Goal: Task Accomplishment & Management: Use online tool/utility

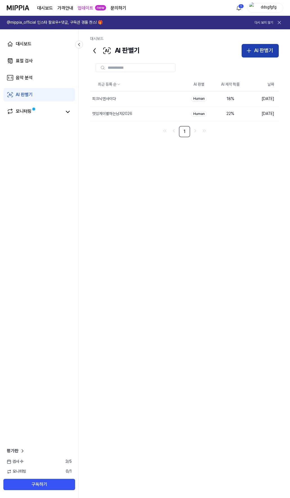
click at [249, 51] on icon "button" at bounding box center [249, 51] width 0 height 4
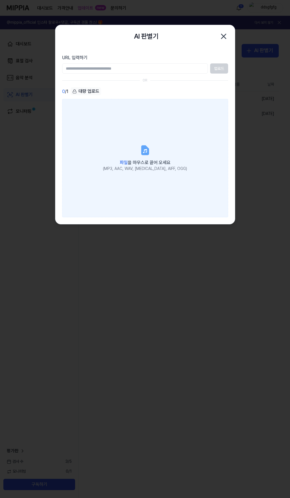
click at [134, 145] on label "파일 을 마우스로 끌어 오세요 (MP3, AAC, WAV, FLAC, AIFF, OGG)" at bounding box center [145, 158] width 166 height 118
click at [0, 0] on input "파일 을 마우스로 끌어 오세요 (MP3, AAC, WAV, FLAC, AIFF, OGG)" at bounding box center [0, 0] width 0 height 0
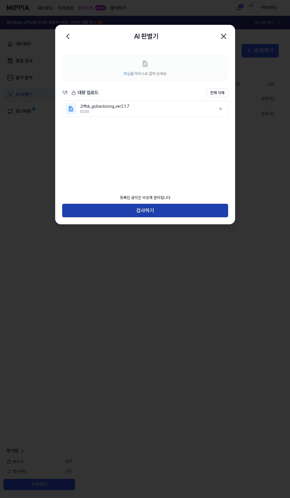
click at [162, 210] on button "검사하기" at bounding box center [145, 211] width 166 height 14
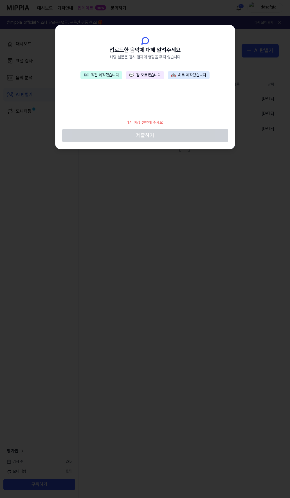
click at [146, 73] on button "💬 잘 모르겠습니다" at bounding box center [145, 75] width 39 height 8
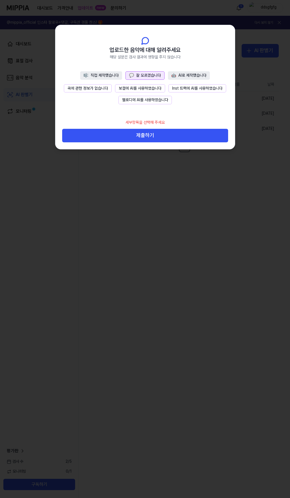
click at [95, 87] on button "곡에 관한 정보가 없습니다" at bounding box center [88, 88] width 48 height 8
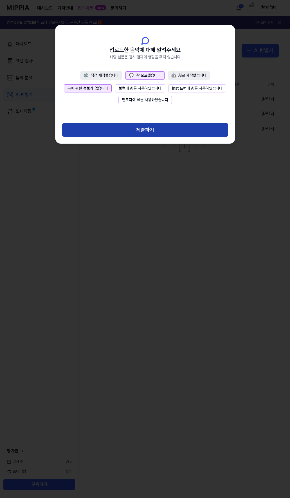
click at [141, 131] on button "제출하기" at bounding box center [145, 130] width 166 height 14
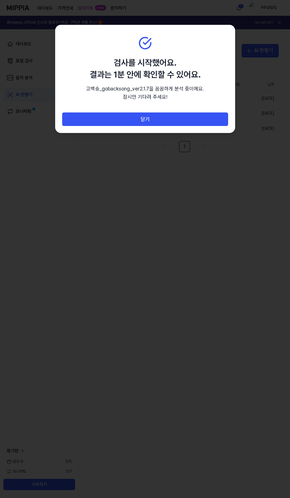
drag, startPoint x: 149, startPoint y: 117, endPoint x: 262, endPoint y: 119, distance: 113.0
click at [149, 117] on button "닫기" at bounding box center [145, 119] width 166 height 14
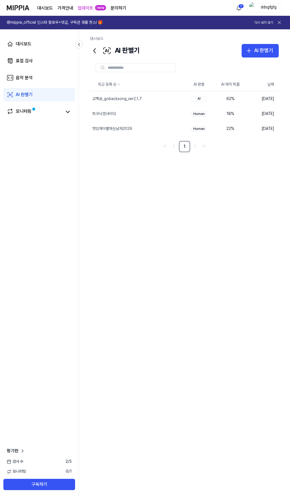
click at [278, 21] on icon at bounding box center [280, 23] width 6 height 6
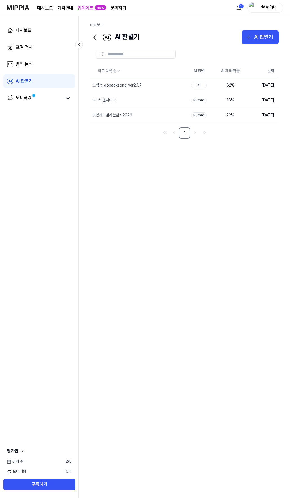
click at [266, 8] on div "ddsgfgfg" at bounding box center [269, 8] width 22 height 6
click at [239, 47] on button "로그아웃" at bounding box center [247, 50] width 65 height 6
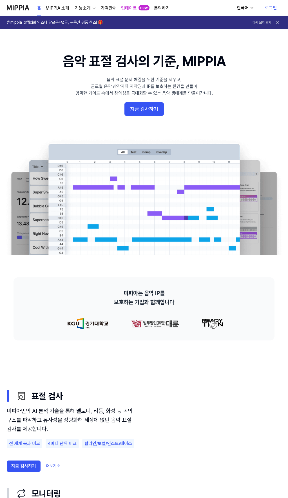
click at [269, 7] on link "로그인" at bounding box center [271, 8] width 21 height 16
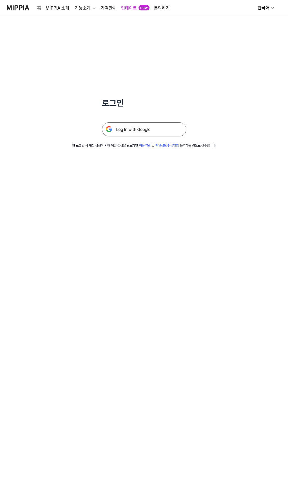
click at [264, 8] on div "한국어" at bounding box center [264, 8] width 14 height 7
drag, startPoint x: 217, startPoint y: 102, endPoint x: 240, endPoint y: 62, distance: 45.6
click at [217, 102] on div "로그인 첫 로그인 시 계정 생성이 되며 계정 생성을 완료하면 이용약관 및 개인정보 취급방침 동의하는 것으로 간주합니다." at bounding box center [144, 82] width 288 height 132
click at [259, 9] on div "한국어" at bounding box center [264, 8] width 14 height 7
click at [261, 65] on div "로그인 첫 로그인 시 계정 생성이 되며 계정 생성을 완료하면 이용약관 및 개인정보 취급방침 동의하는 것으로 간주합니다." at bounding box center [144, 82] width 288 height 132
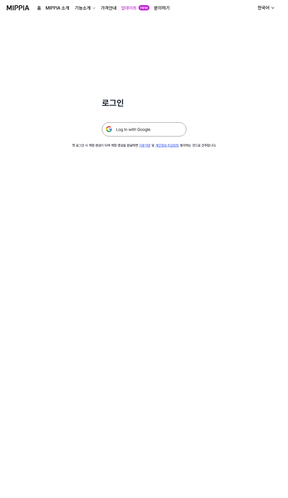
click at [150, 128] on img at bounding box center [144, 129] width 85 height 14
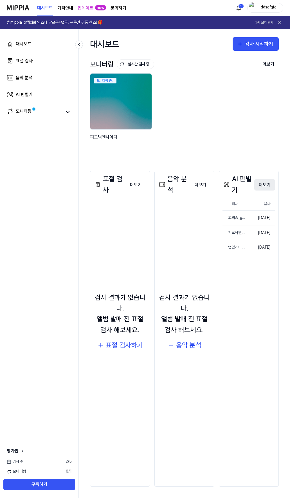
click at [265, 185] on button "더보기" at bounding box center [265, 184] width 21 height 11
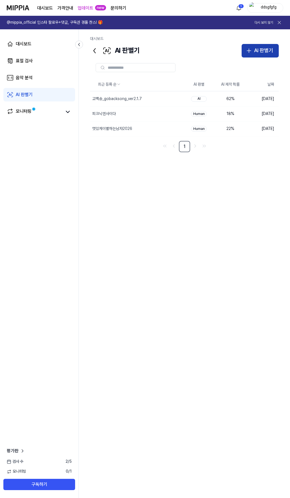
click at [261, 52] on div "AI 판별기" at bounding box center [263, 50] width 19 height 8
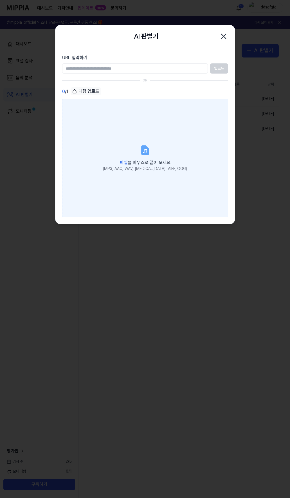
click at [140, 135] on label "파일 을 마우스로 끌어 오세요 (MP3, AAC, WAV, FLAC, AIFF, OGG)" at bounding box center [145, 158] width 166 height 118
click at [0, 0] on input "파일 을 마우스로 끌어 오세요 (MP3, AAC, WAV, FLAC, AIFF, OGG)" at bounding box center [0, 0] width 0 height 0
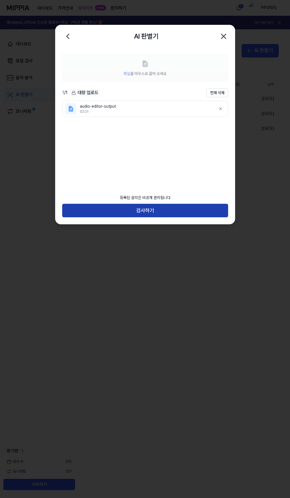
click at [154, 212] on button "검사하기" at bounding box center [145, 211] width 166 height 14
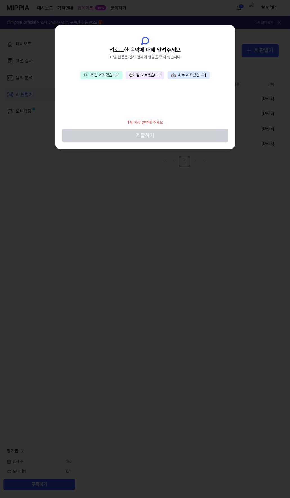
click at [151, 76] on button "💬 잘 모르겠습니다" at bounding box center [145, 75] width 39 height 8
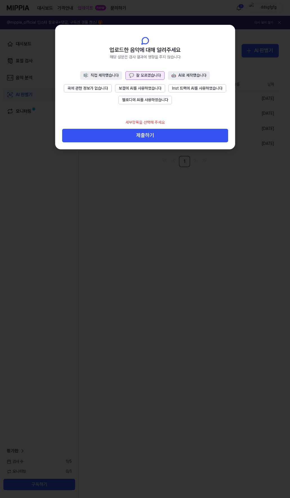
click at [97, 86] on button "곡에 관한 정보가 없습니다" at bounding box center [88, 88] width 48 height 8
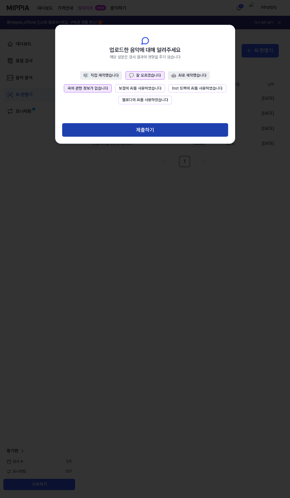
click at [144, 132] on button "제출하기" at bounding box center [145, 130] width 166 height 14
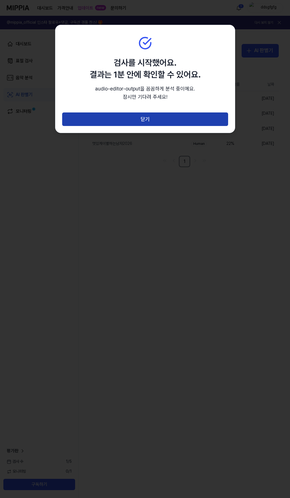
click at [151, 121] on button "닫기" at bounding box center [145, 119] width 166 height 14
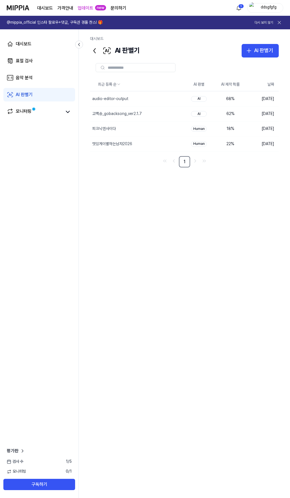
click at [277, 21] on icon at bounding box center [280, 23] width 6 height 6
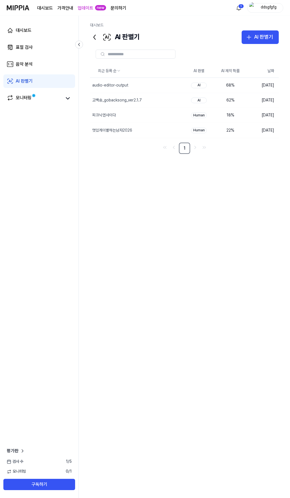
click at [272, 6] on div "ddsgfgfg" at bounding box center [269, 8] width 22 height 6
click at [208, 6] on div "대시보드 가격안내 업데이트 new 문의하기 1 ddsgfgfg" at bounding box center [145, 7] width 277 height 15
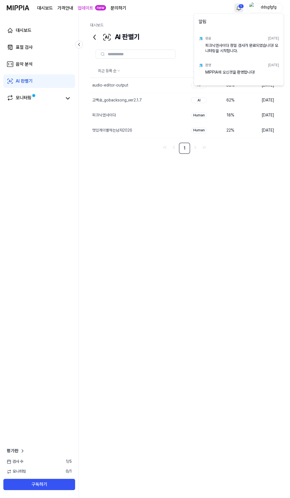
click at [242, 6] on html "대시보드 가격안내 업데이트 new 문의하기 1 ddsgfgfg 대시보드 표절 검사 음악 분석 AI 판별기 모니터링 평가판 검사 수 1 / 5 …" at bounding box center [145, 249] width 290 height 498
click at [256, 151] on html "대시보드 가격안내 업데이트 new 문의하기 ddsgfgfg 대시보드 표절 검사 음악 분석 AI 판별기 모니터링 평가판 검사 수 1 / 5 모니…" at bounding box center [145, 249] width 290 height 498
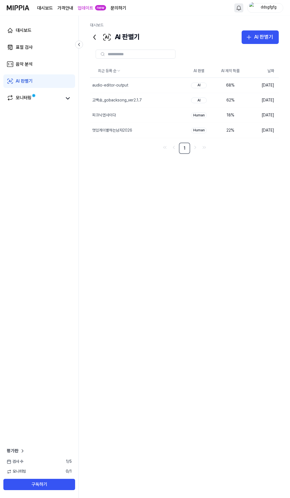
click at [267, 8] on div "ddsgfgfg" at bounding box center [269, 8] width 22 height 6
click at [239, 46] on div "로그아웃" at bounding box center [247, 49] width 69 height 9
click at [259, 8] on div "ddsgfgfg" at bounding box center [269, 8] width 22 height 6
click at [225, 50] on button "로그아웃" at bounding box center [247, 50] width 65 height 6
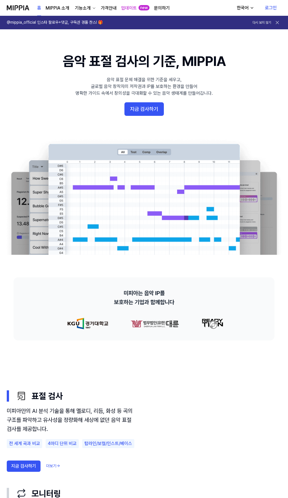
click at [268, 10] on link "로그인" at bounding box center [271, 8] width 21 height 16
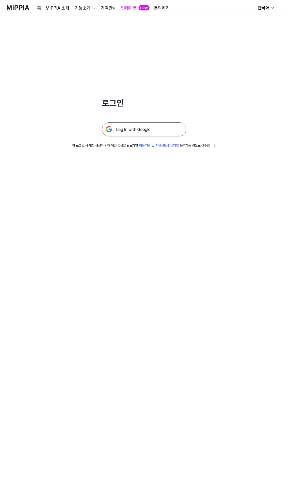
click at [144, 127] on img at bounding box center [144, 129] width 85 height 14
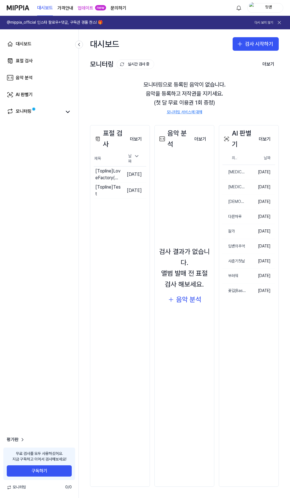
click at [280, 21] on icon at bounding box center [280, 23] width 6 height 6
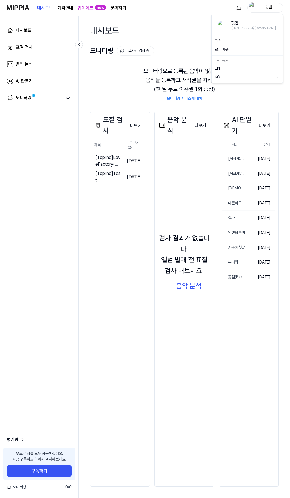
click at [272, 9] on div "힛맨" at bounding box center [269, 8] width 22 height 6
click at [233, 50] on button "로그아웃" at bounding box center [247, 50] width 65 height 6
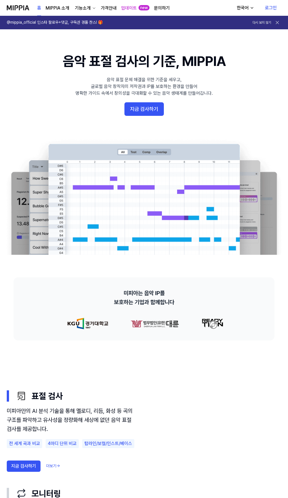
click at [269, 10] on link "로그인" at bounding box center [271, 8] width 21 height 16
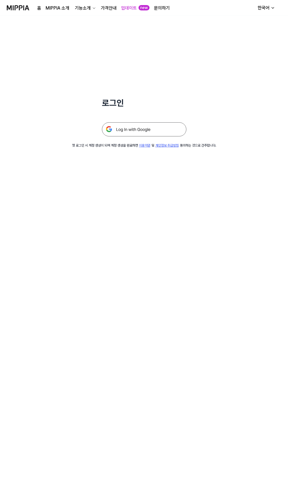
click at [141, 126] on img at bounding box center [144, 129] width 85 height 14
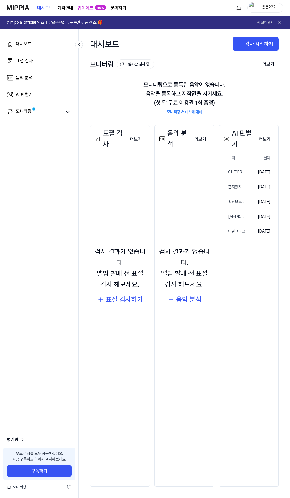
click at [280, 21] on icon at bounding box center [280, 23] width 6 height 6
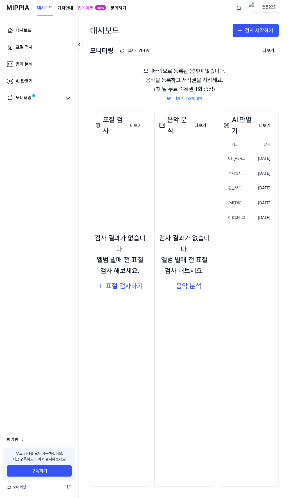
click at [266, 9] on div "용용222" at bounding box center [269, 8] width 22 height 6
click at [228, 48] on button "로그아웃" at bounding box center [257, 50] width 85 height 6
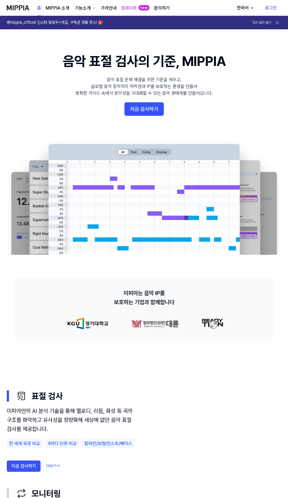
click at [274, 8] on link "로그인" at bounding box center [271, 8] width 21 height 16
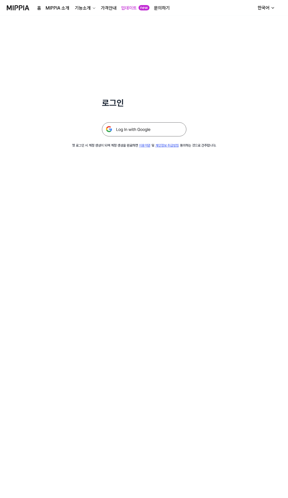
click at [131, 129] on img at bounding box center [144, 129] width 85 height 14
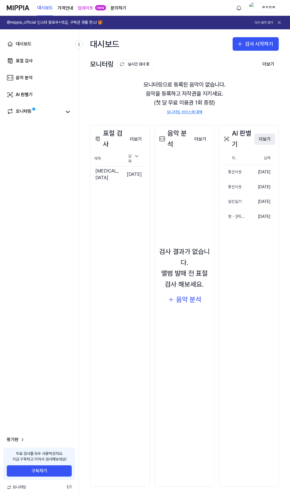
click at [267, 139] on button "더보기" at bounding box center [265, 139] width 21 height 11
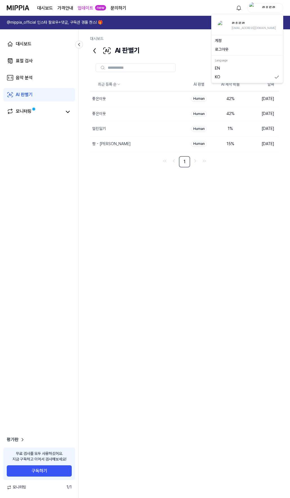
click at [270, 8] on div "ㅀㅎㄹㅀ" at bounding box center [269, 8] width 22 height 6
click at [237, 45] on div "로그아웃" at bounding box center [247, 49] width 69 height 9
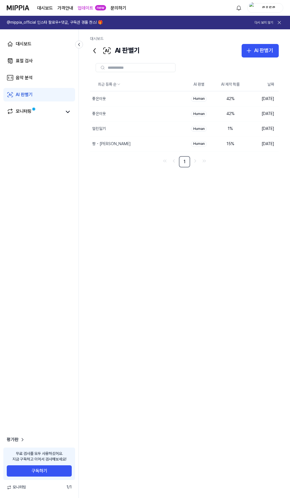
click at [280, 21] on icon at bounding box center [280, 23] width 6 height 6
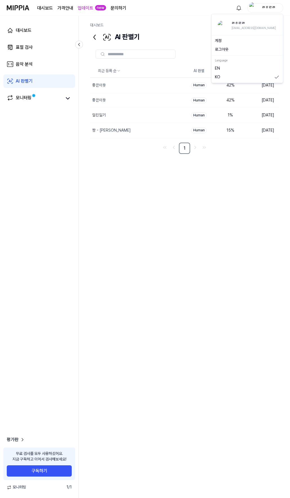
click at [264, 9] on div "ㅀㅎㄹㅀ" at bounding box center [269, 8] width 22 height 6
click at [230, 48] on button "로그아웃" at bounding box center [247, 50] width 65 height 6
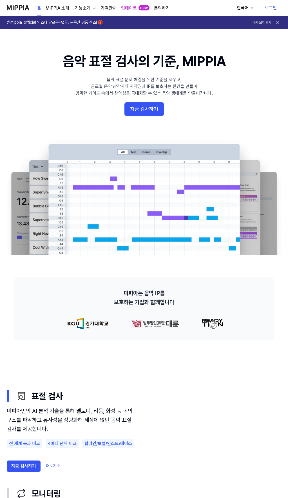
click at [269, 7] on link "로그인" at bounding box center [271, 8] width 21 height 16
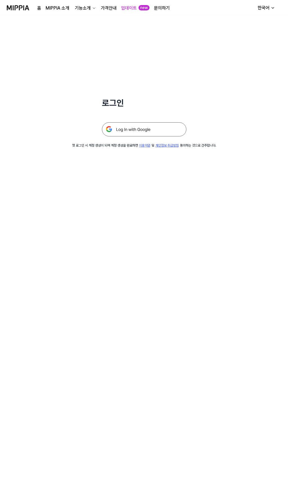
click at [129, 131] on img at bounding box center [144, 129] width 85 height 14
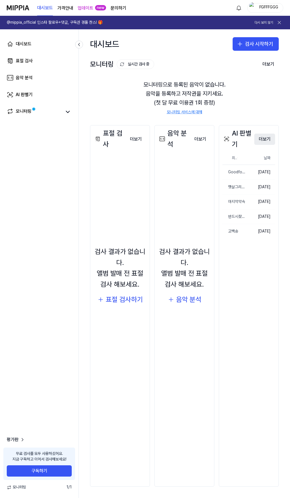
click at [265, 139] on button "더보기" at bounding box center [265, 139] width 21 height 11
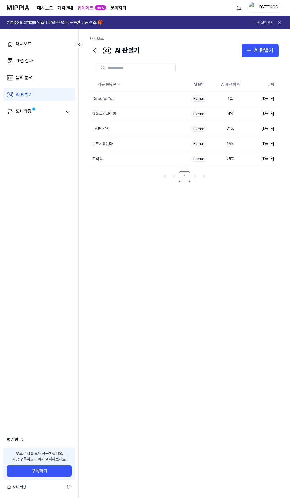
click at [275, 22] on div "다시 보지 않기" at bounding box center [269, 23] width 29 height 8
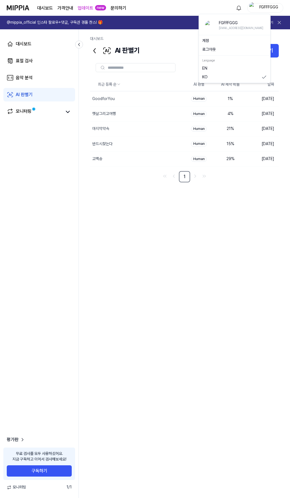
click at [278, 5] on div "FGFFFGGG" at bounding box center [269, 8] width 22 height 6
click at [223, 48] on button "로그아웃" at bounding box center [235, 50] width 65 height 6
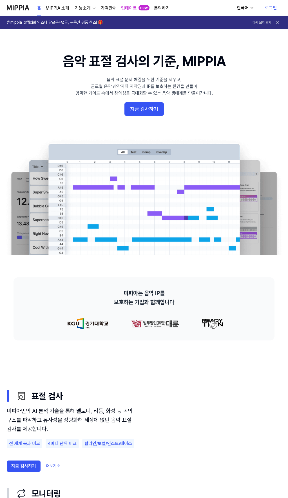
click at [274, 6] on link "로그인" at bounding box center [271, 8] width 21 height 16
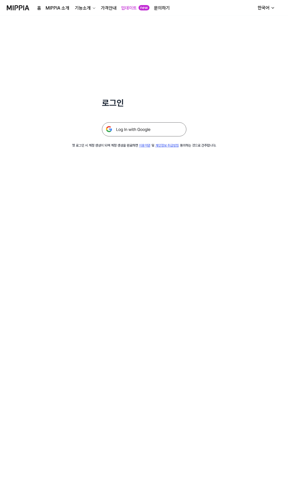
click at [142, 131] on img at bounding box center [144, 129] width 85 height 14
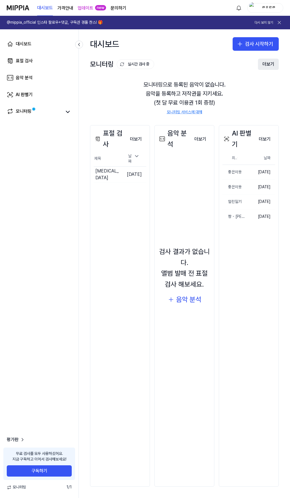
click at [265, 66] on button "더보기" at bounding box center [268, 64] width 21 height 11
click at [261, 140] on button "더보기" at bounding box center [265, 139] width 21 height 11
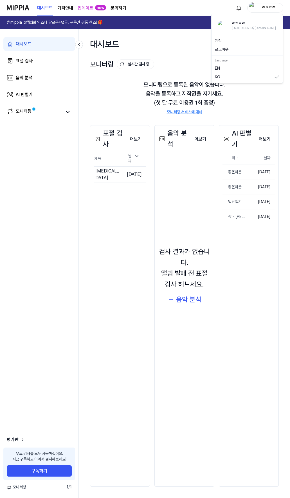
click at [276, 6] on div "ㅀㅎㄹㅀ" at bounding box center [269, 8] width 22 height 6
click at [230, 50] on button "로그아웃" at bounding box center [247, 50] width 65 height 6
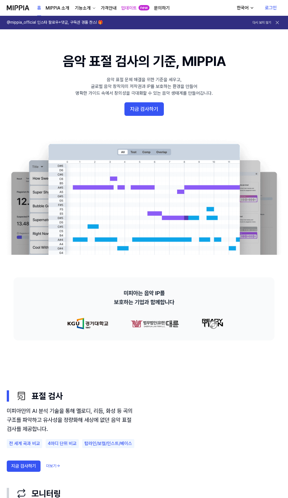
click at [275, 6] on link "로그인" at bounding box center [271, 8] width 21 height 16
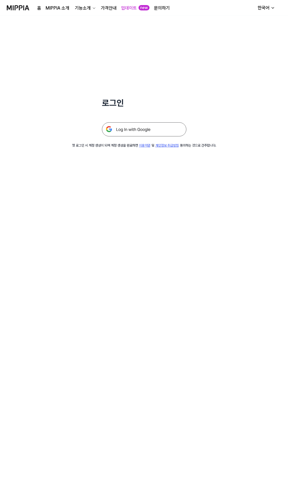
click at [140, 125] on img at bounding box center [144, 129] width 85 height 14
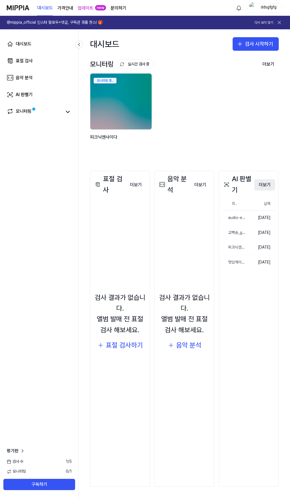
click at [267, 184] on button "더보기" at bounding box center [265, 184] width 21 height 11
click at [267, 186] on button "더보기" at bounding box center [265, 184] width 21 height 11
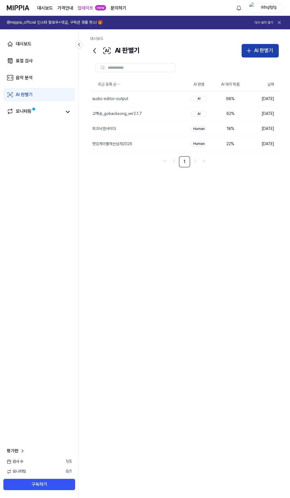
click at [259, 49] on div "AI 판별기" at bounding box center [263, 50] width 19 height 8
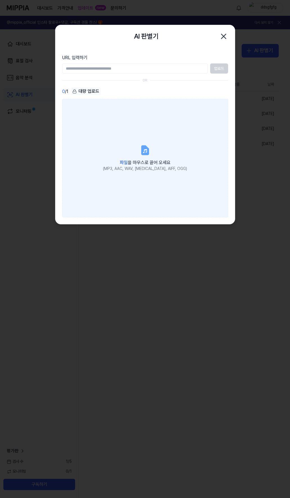
click at [141, 136] on label "파일 을 마우스로 끌어 오세요 (MP3, AAC, WAV, FLAC, AIFF, OGG)" at bounding box center [145, 158] width 166 height 118
click at [0, 0] on input "파일 을 마우스로 끌어 오세요 (MP3, AAC, WAV, FLAC, AIFF, OGG)" at bounding box center [0, 0] width 0 height 0
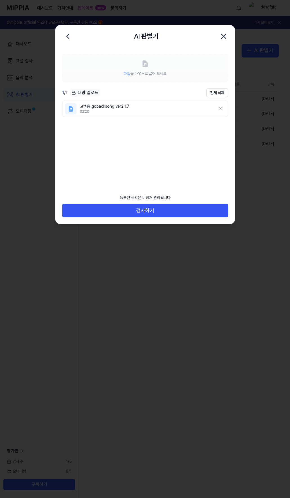
click at [227, 34] on icon "button" at bounding box center [223, 36] width 9 height 9
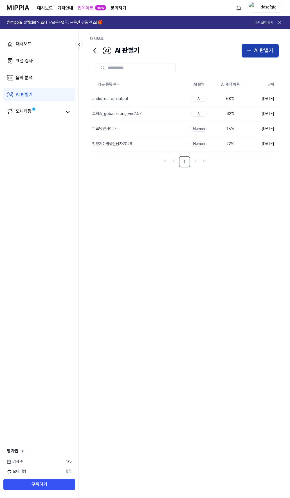
click at [267, 51] on div "AI 판별기" at bounding box center [263, 50] width 19 height 8
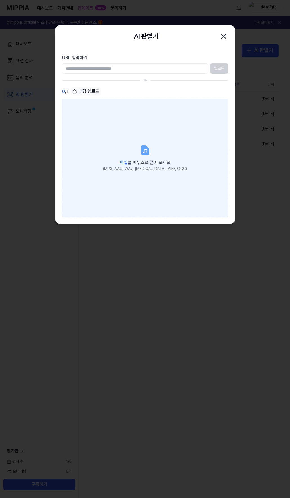
click at [130, 151] on label "파일 을 마우스로 끌어 오세요 (MP3, AAC, WAV, FLAC, AIFF, OGG)" at bounding box center [145, 158] width 166 height 118
click at [0, 0] on input "파일 을 마우스로 끌어 오세요 (MP3, AAC, WAV, FLAC, AIFF, OGG)" at bounding box center [0, 0] width 0 height 0
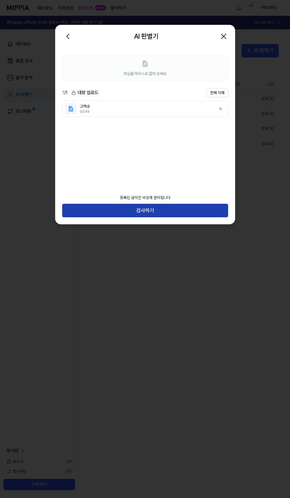
click at [152, 213] on button "검사하기" at bounding box center [145, 211] width 166 height 14
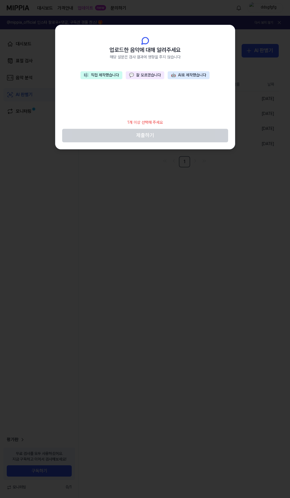
click at [150, 77] on button "💬 잘 모르겠습니다" at bounding box center [145, 75] width 39 height 8
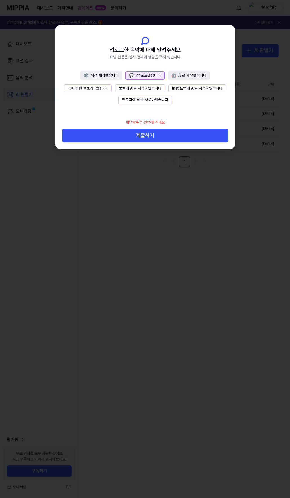
click at [94, 88] on button "곡에 관한 정보가 없습니다" at bounding box center [88, 88] width 48 height 8
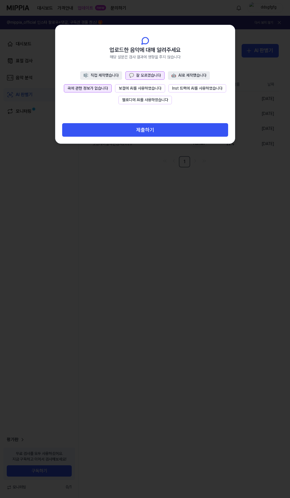
click at [146, 135] on button "제출하기" at bounding box center [145, 130] width 166 height 14
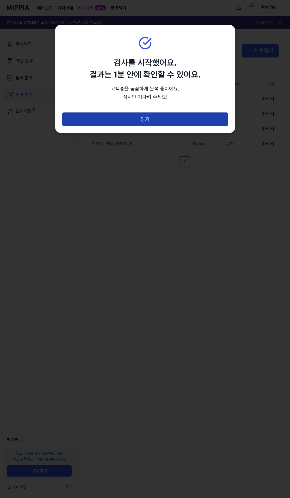
click at [149, 116] on button "닫기" at bounding box center [145, 119] width 166 height 14
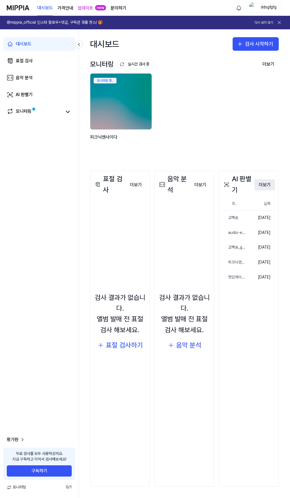
click at [265, 186] on button "더보기" at bounding box center [265, 184] width 21 height 11
